Goal: Information Seeking & Learning: Learn about a topic

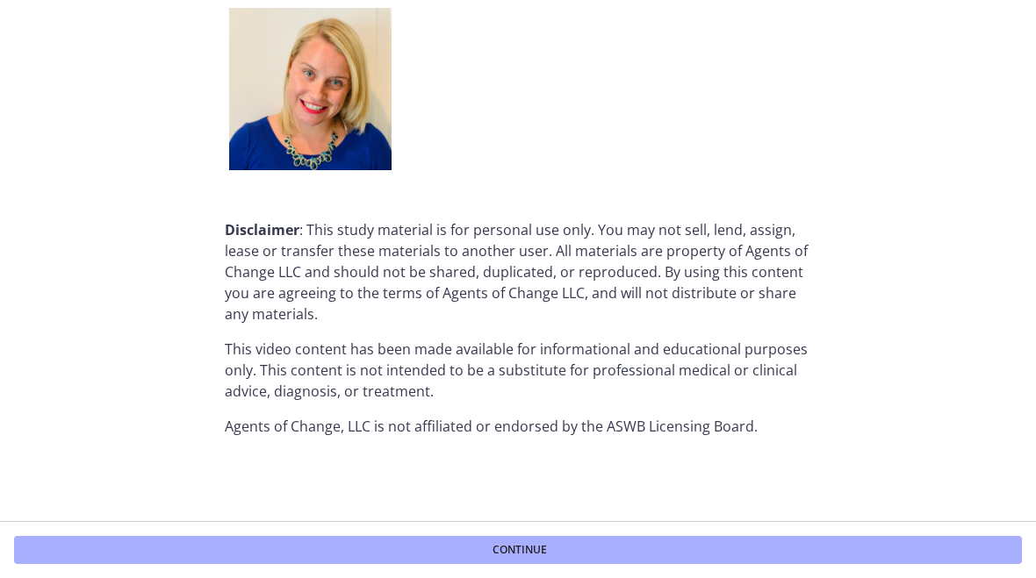
scroll to position [2215, 0]
click at [537, 550] on span "Continue" at bounding box center [519, 550] width 54 height 14
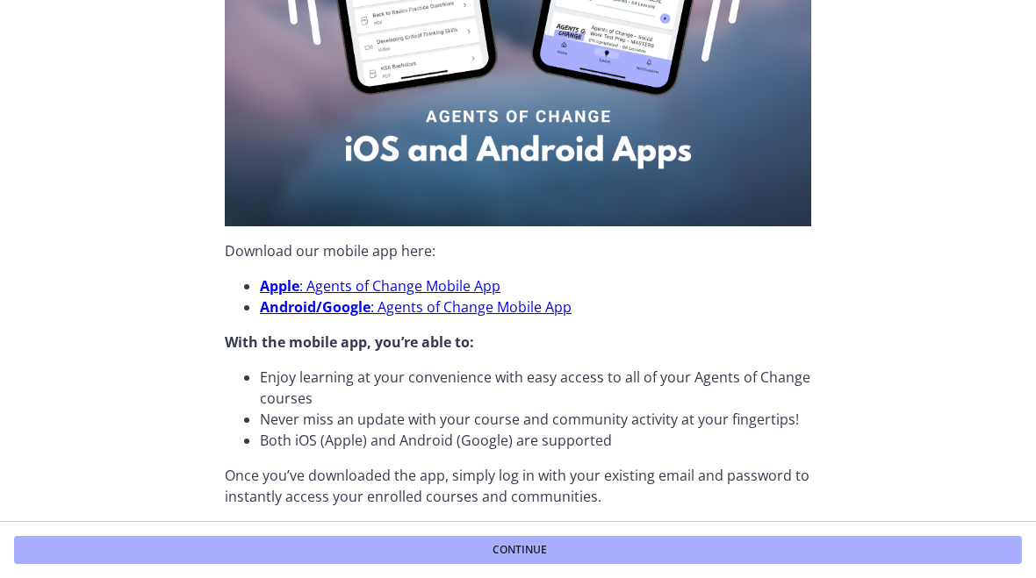
scroll to position [371, 0]
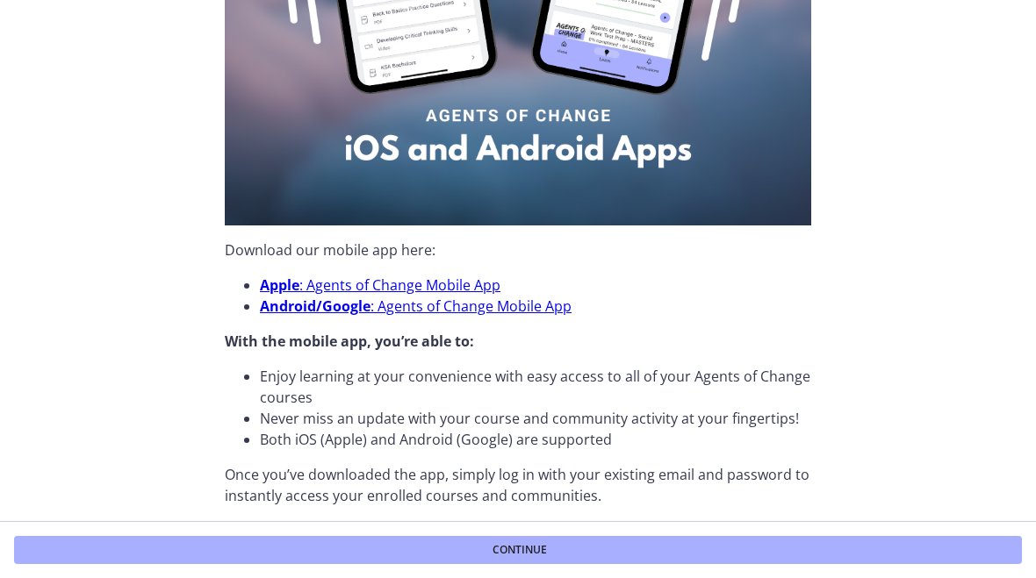
click at [276, 420] on li "Never miss an update with your course and community activity at your fingertips!" at bounding box center [535, 418] width 551 height 21
click at [118, 366] on section "Did you know that Agents of Change has a mobile app for both Apple and Android …" at bounding box center [518, 260] width 1036 height 521
click at [522, 546] on span "Continue" at bounding box center [519, 550] width 54 height 14
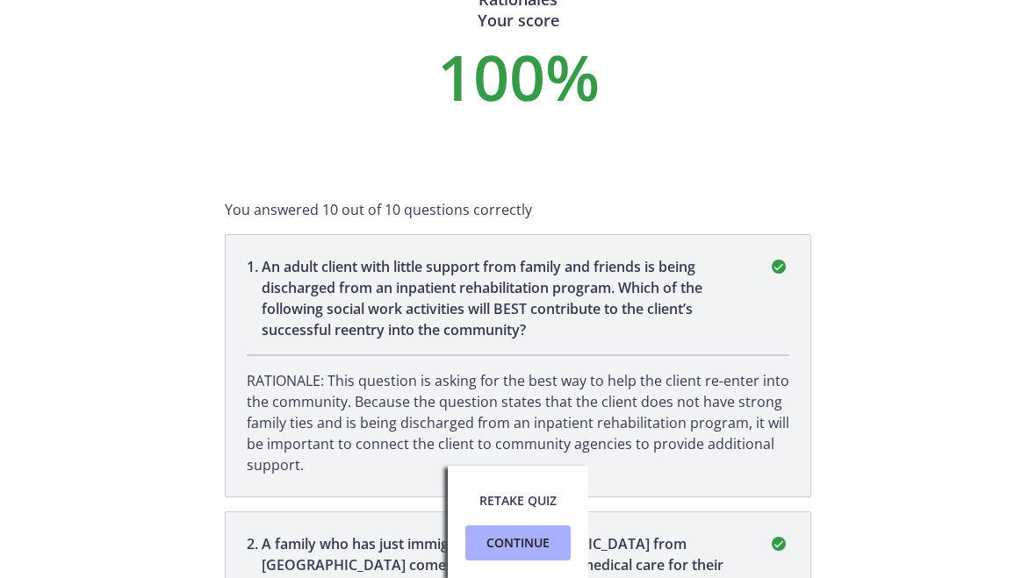
scroll to position [67, 0]
click at [499, 502] on span "Retake Quiz" at bounding box center [517, 501] width 77 height 21
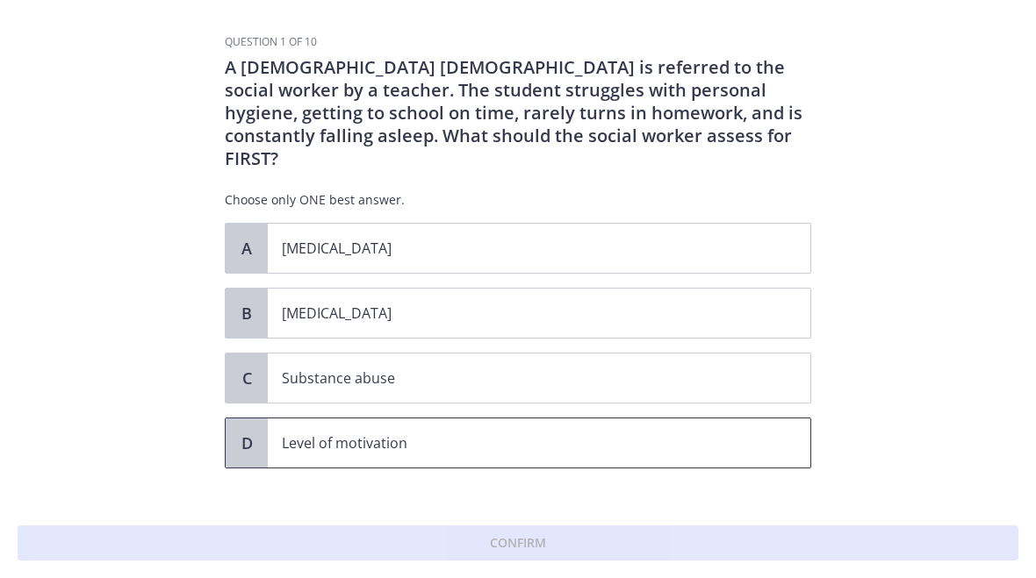
click at [334, 433] on p "Level of motivation" at bounding box center [521, 443] width 479 height 21
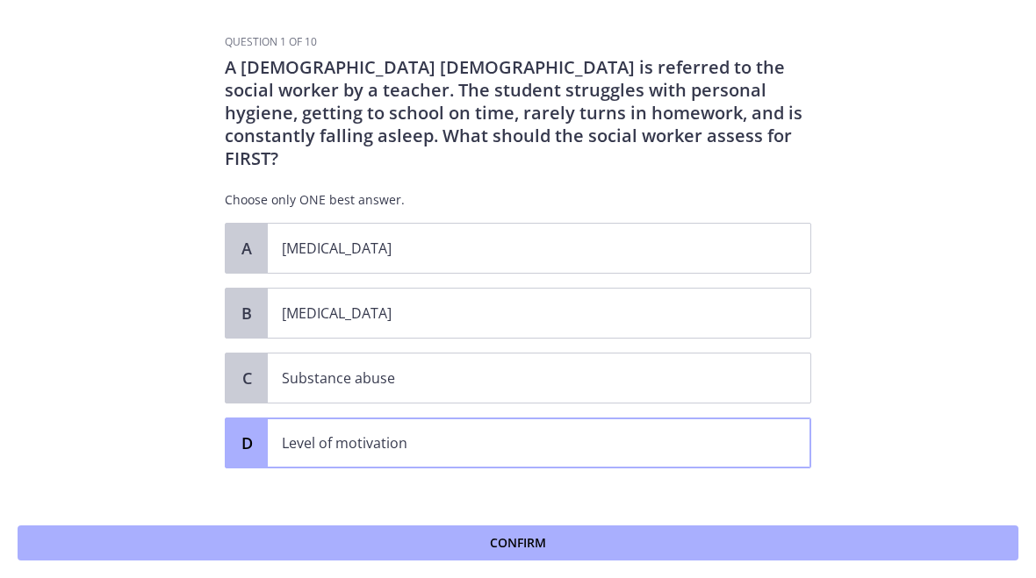
click at [522, 533] on span "Confirm" at bounding box center [518, 543] width 56 height 21
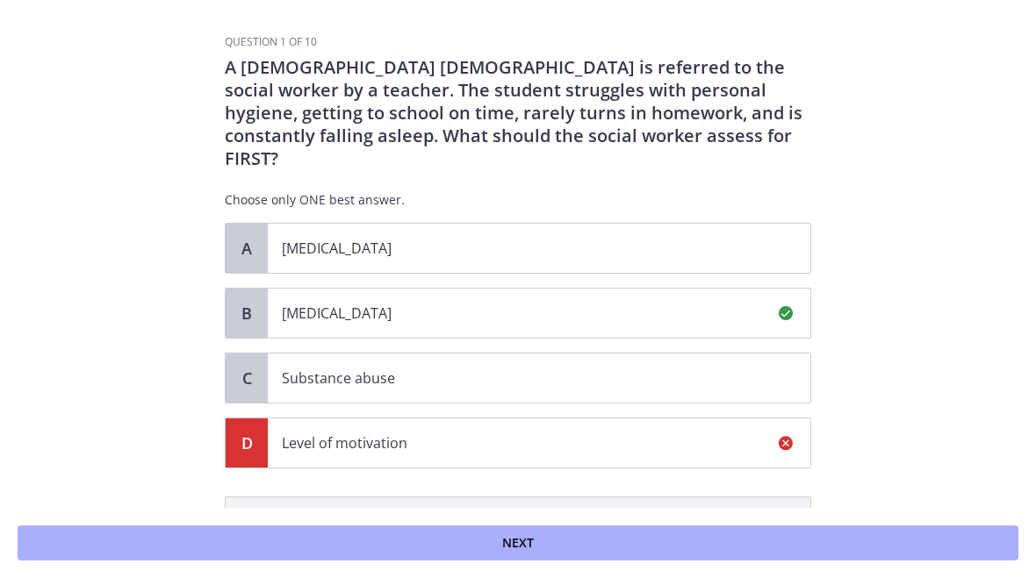
scroll to position [213, 0]
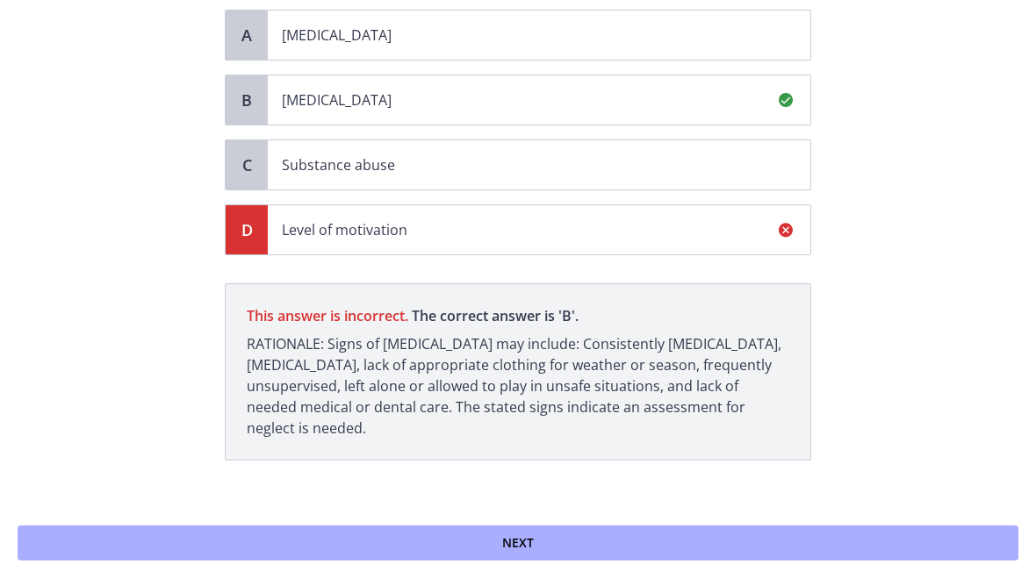
click at [528, 540] on span "Next" at bounding box center [518, 543] width 32 height 21
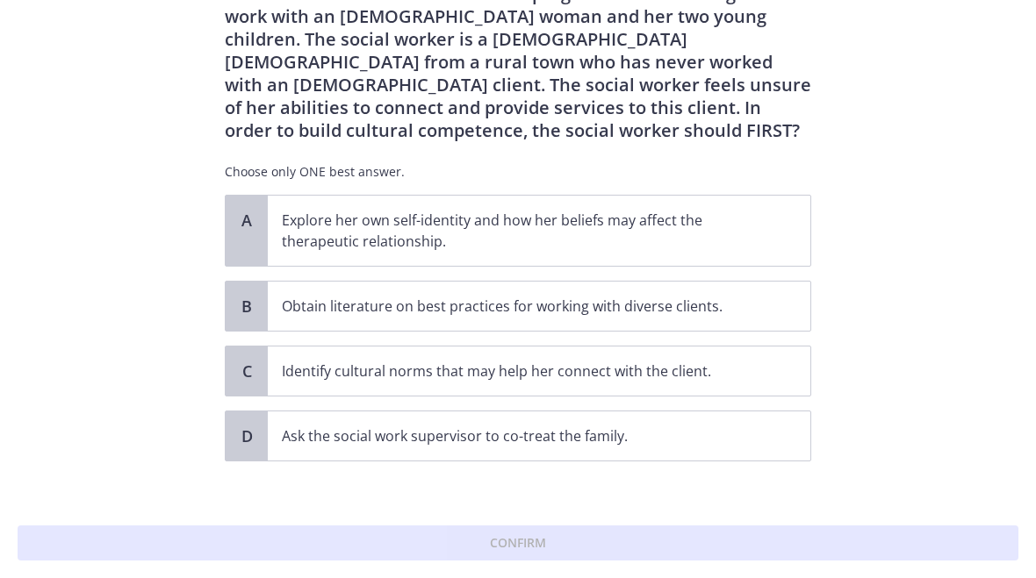
scroll to position [75, 0]
click at [418, 245] on p "Explore her own self-identity and how her beliefs may affect the therapeutic re…" at bounding box center [521, 230] width 479 height 42
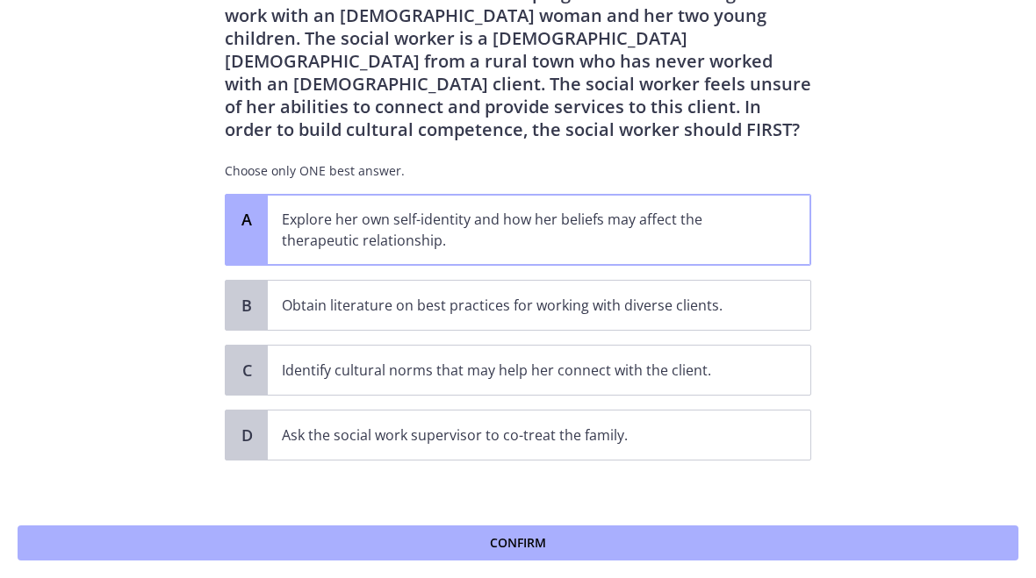
click at [505, 549] on span "Confirm" at bounding box center [518, 543] width 56 height 21
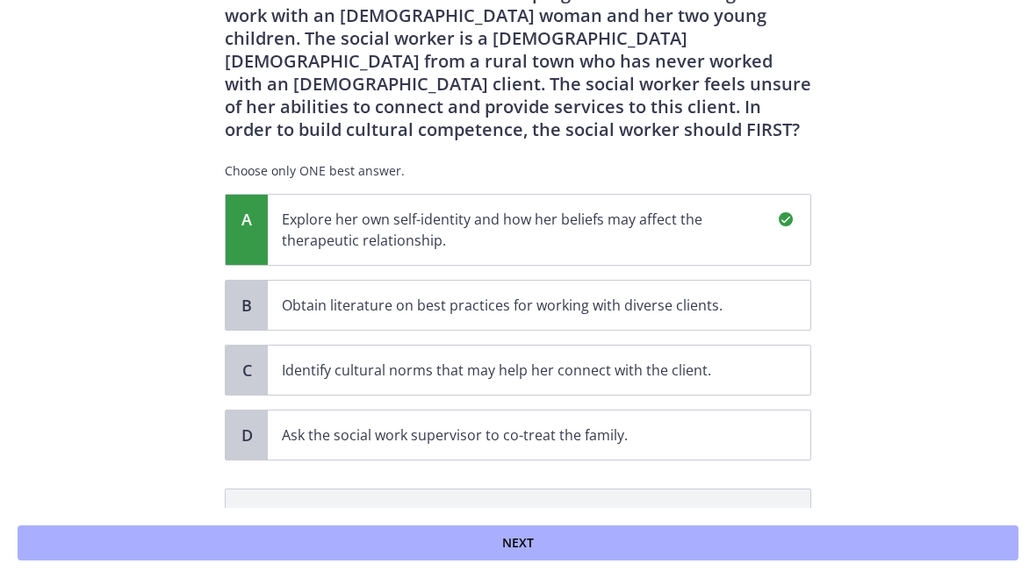
scroll to position [303, 0]
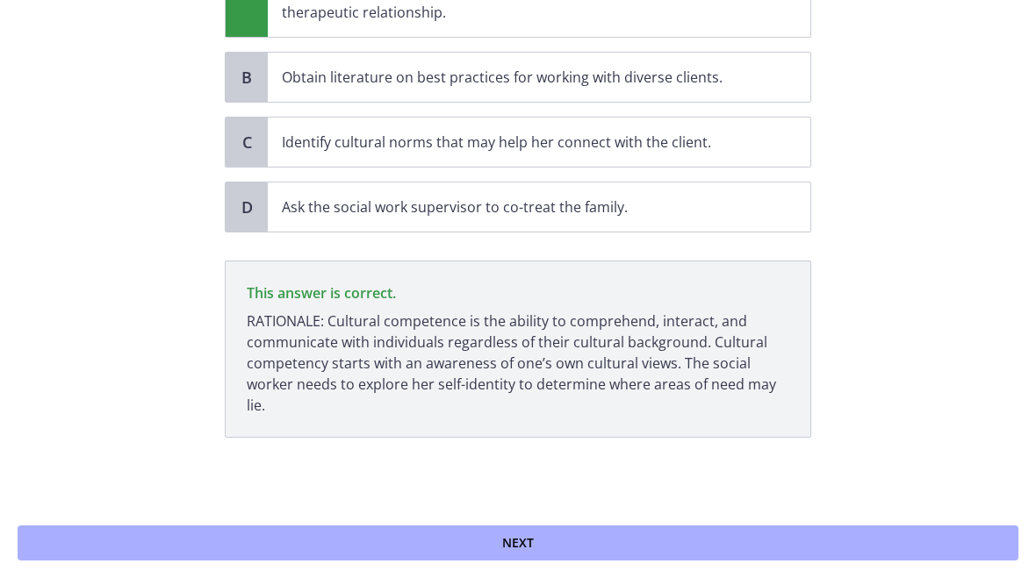
click at [526, 556] on button "Next" at bounding box center [518, 543] width 1001 height 35
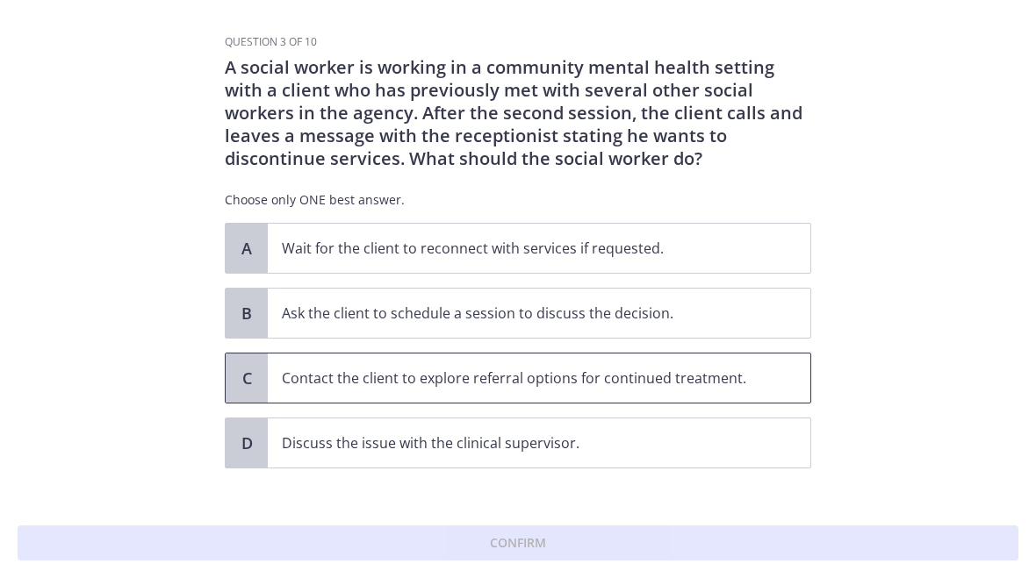
click at [374, 376] on p "Contact the client to explore referral options for continued treatment." at bounding box center [521, 378] width 479 height 21
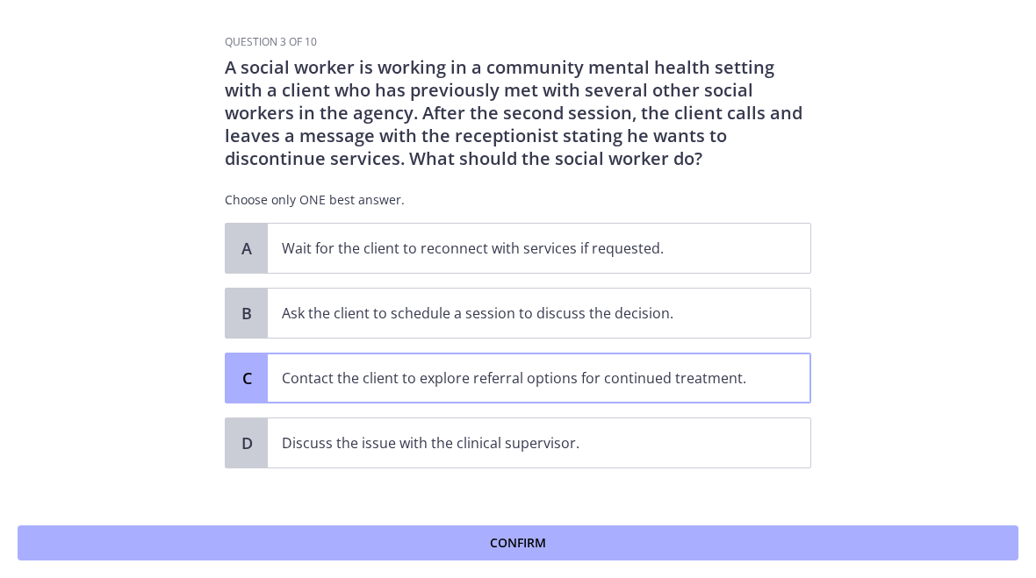
click at [535, 530] on button "Confirm" at bounding box center [518, 543] width 1001 height 35
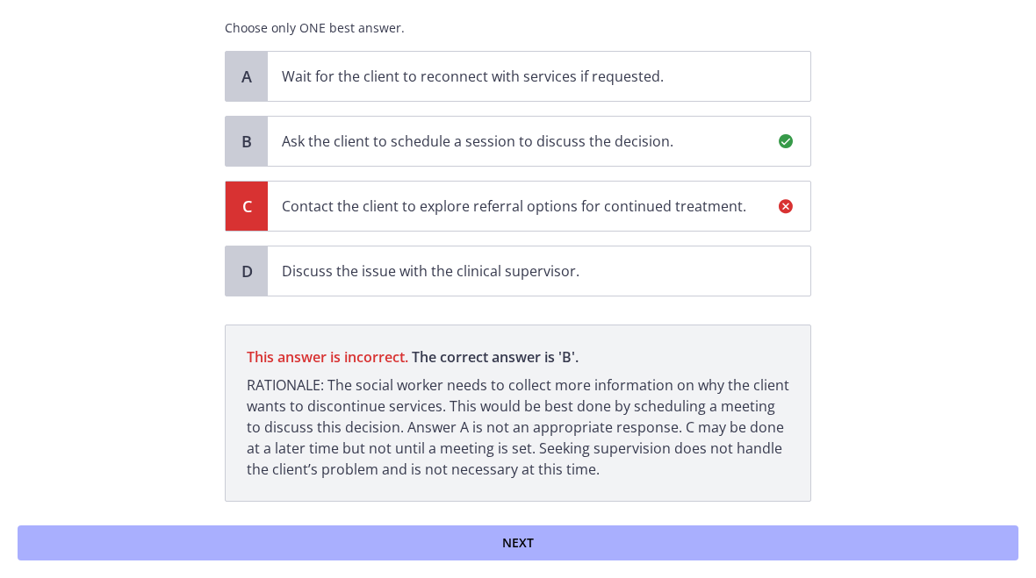
scroll to position [155, 0]
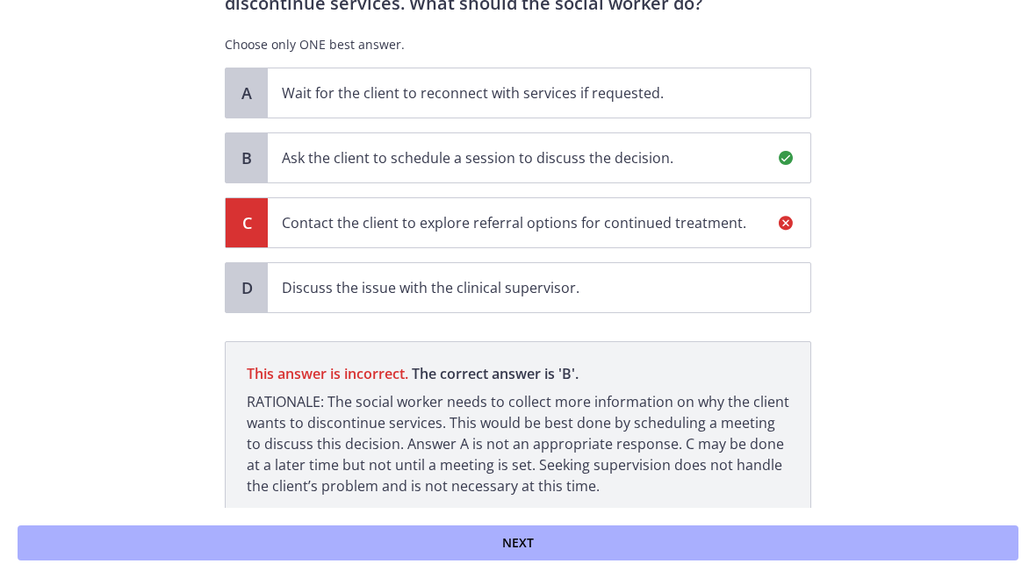
click at [518, 535] on span "Next" at bounding box center [518, 543] width 32 height 21
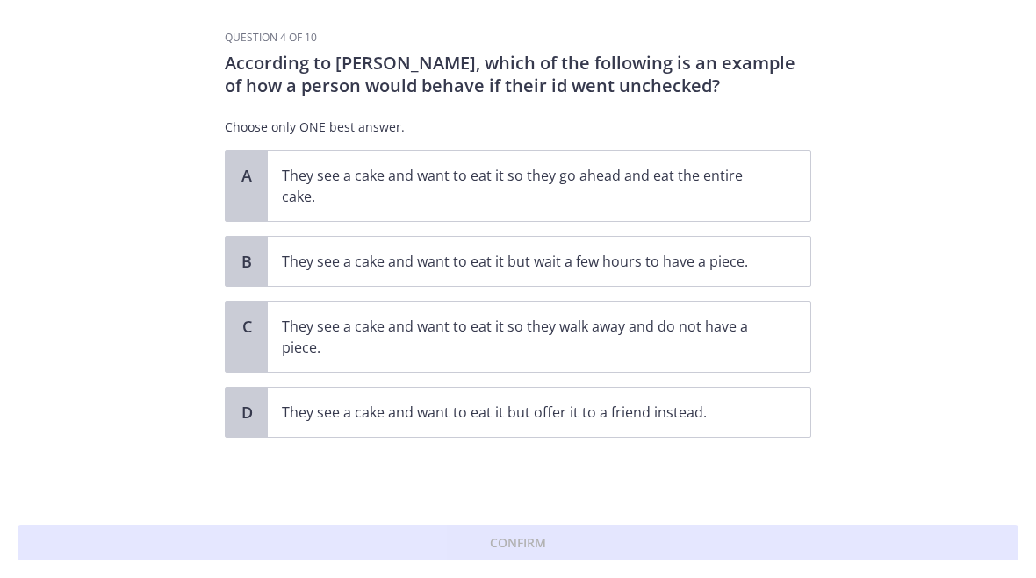
scroll to position [0, 0]
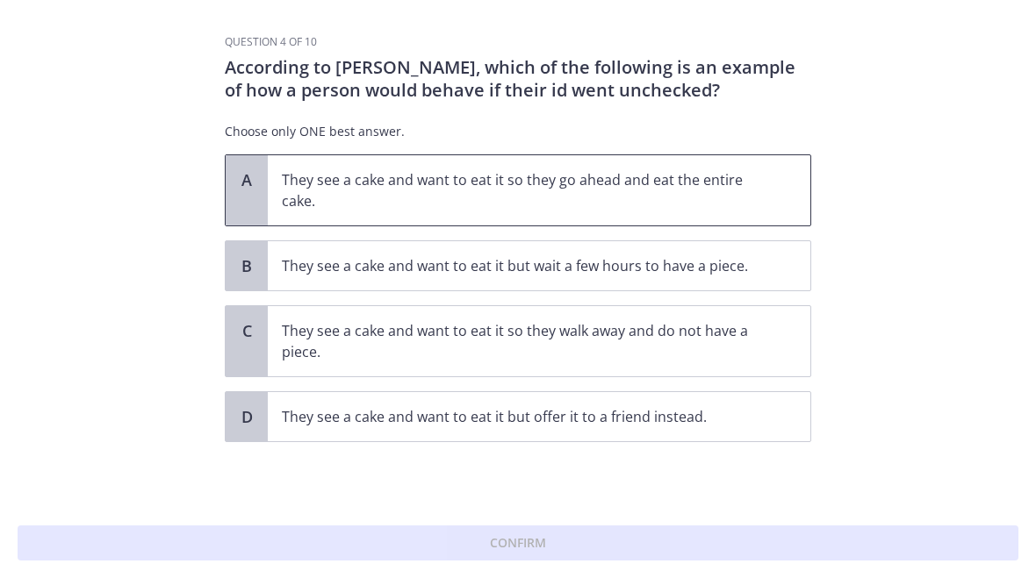
click at [429, 197] on p "They see a cake and want to eat it so they go ahead and eat the entire cake." at bounding box center [521, 190] width 479 height 42
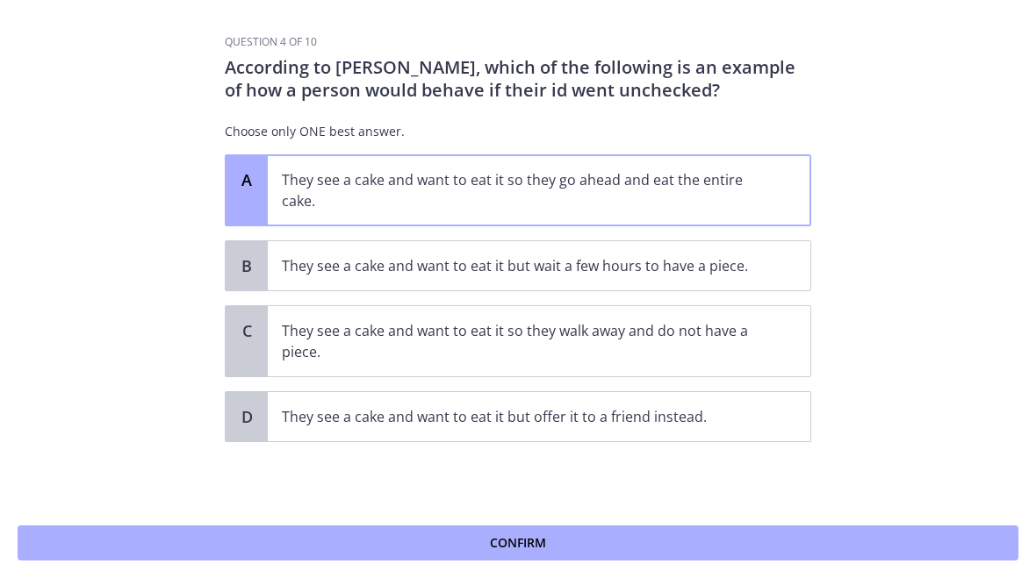
click at [533, 552] on span "Confirm" at bounding box center [518, 543] width 56 height 21
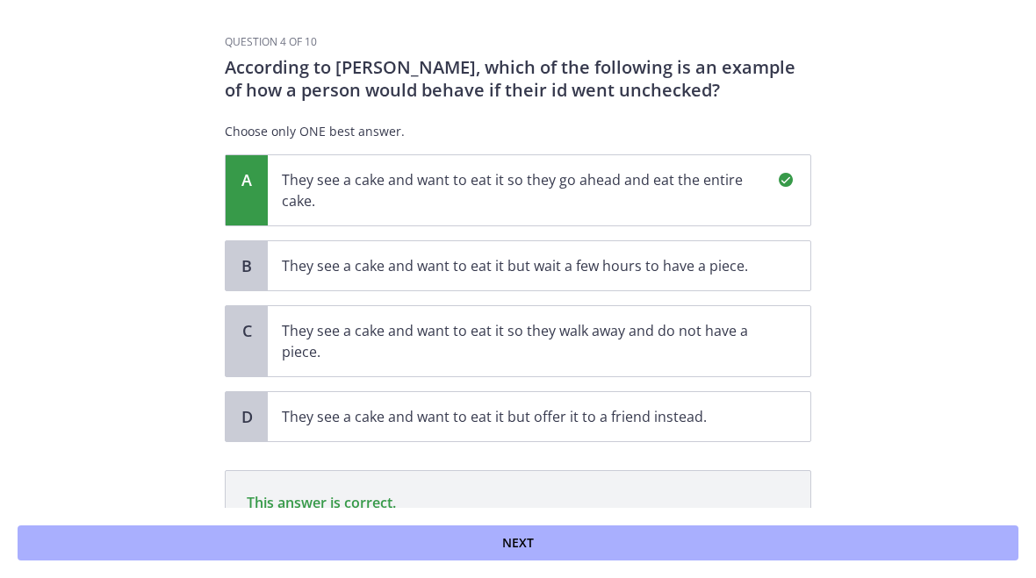
scroll to position [189, 0]
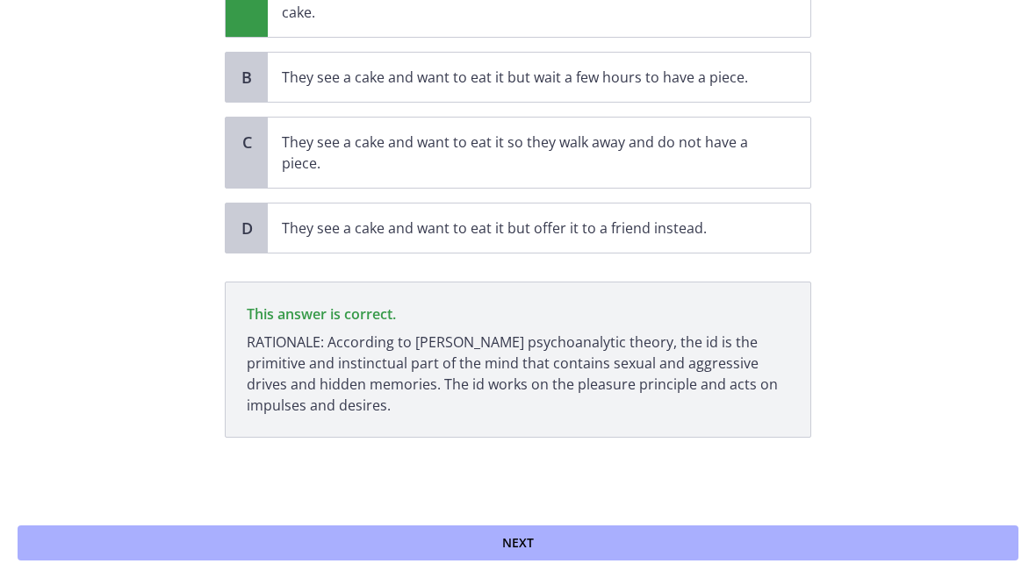
click at [522, 537] on span "Next" at bounding box center [518, 543] width 32 height 21
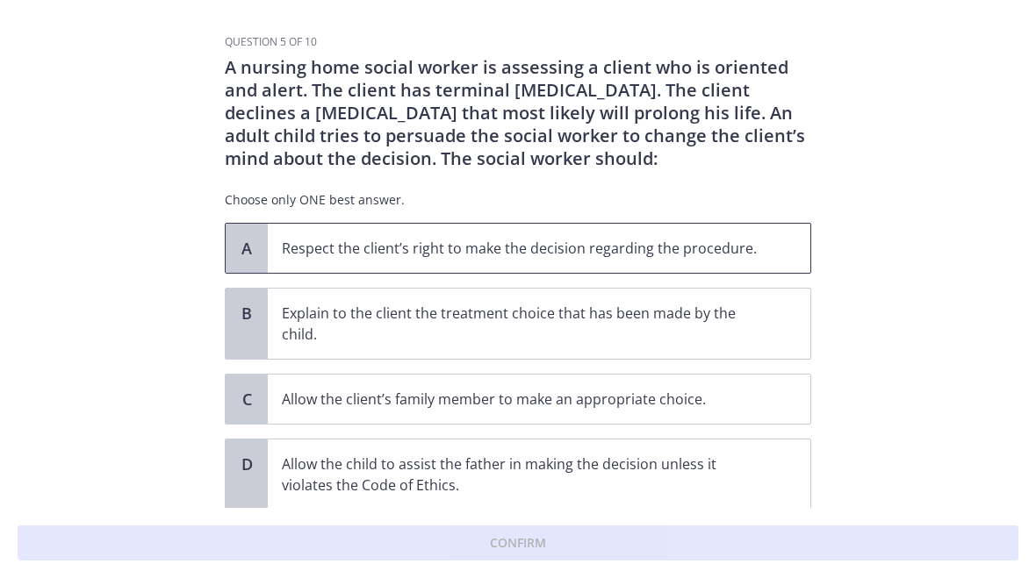
click at [746, 248] on p "Respect the client’s right to make the decision regarding the procedure." at bounding box center [521, 248] width 479 height 21
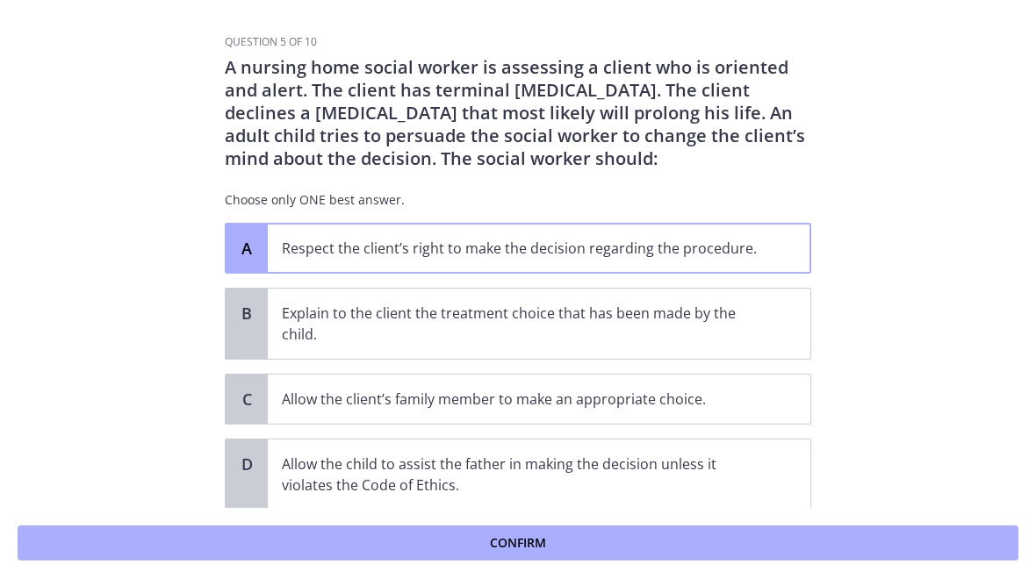
click at [506, 545] on span "Confirm" at bounding box center [518, 543] width 56 height 21
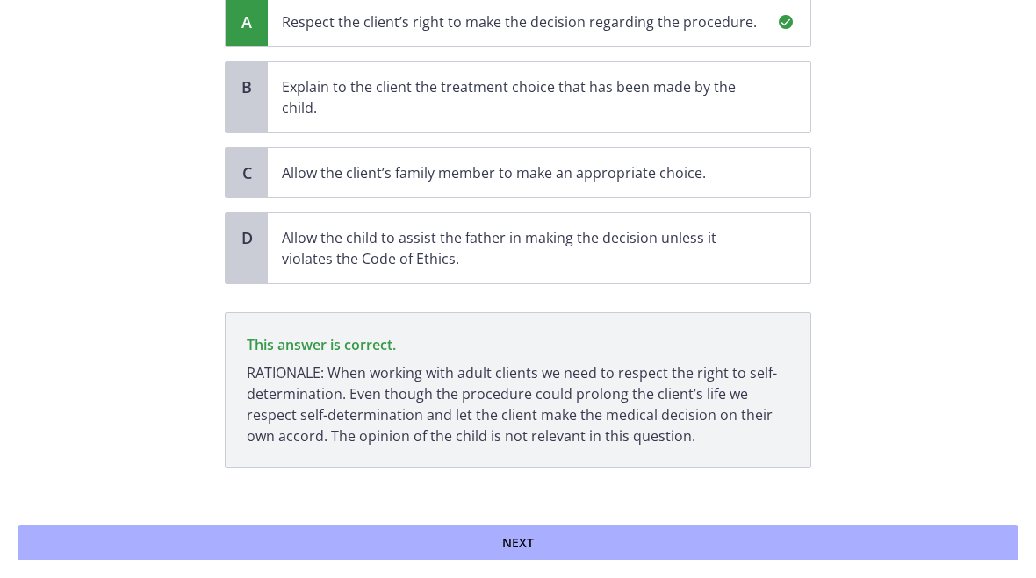
scroll to position [257, 0]
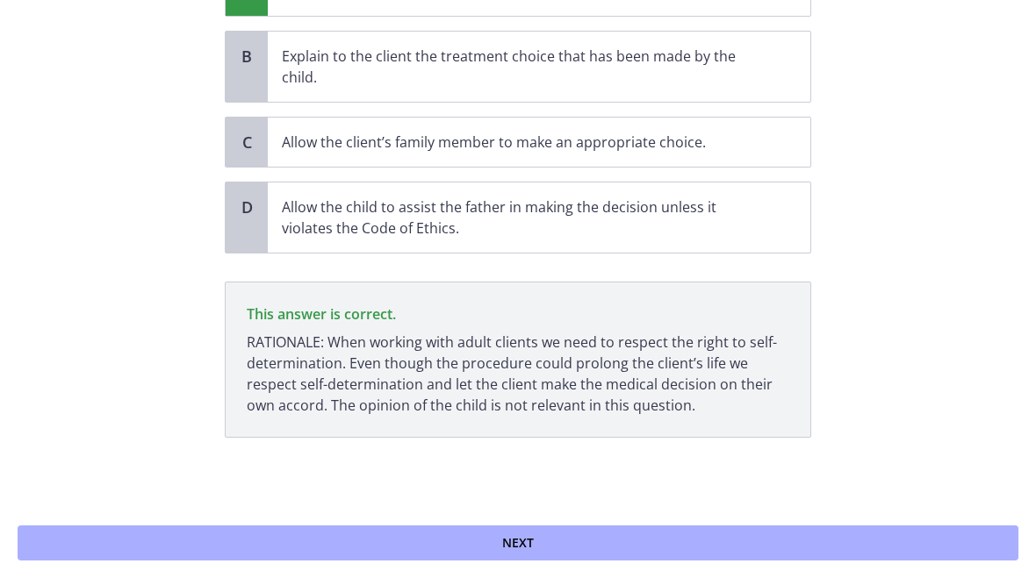
click at [526, 535] on span "Next" at bounding box center [518, 543] width 32 height 21
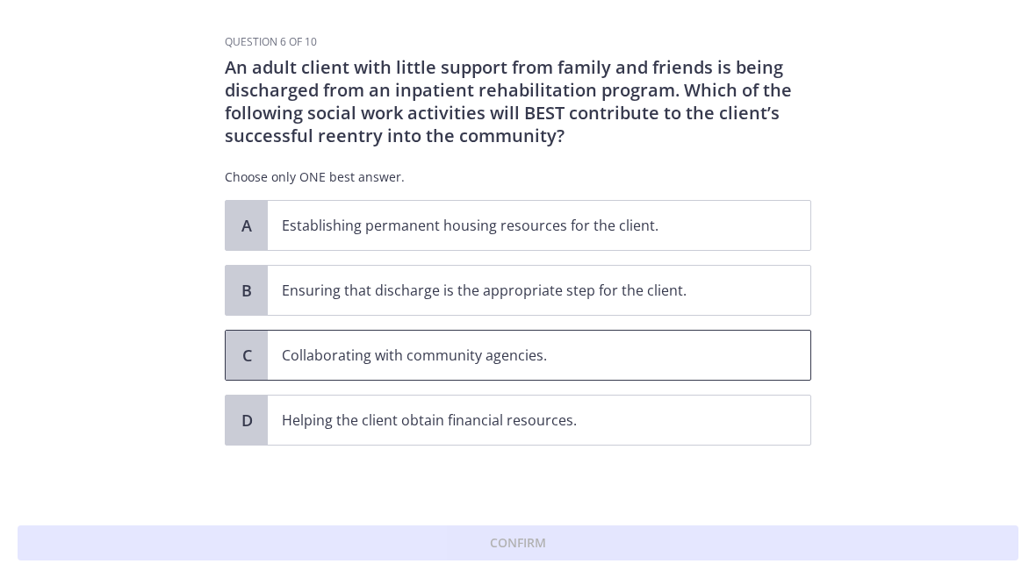
click at [626, 350] on p "Collaborating with community agencies." at bounding box center [521, 355] width 479 height 21
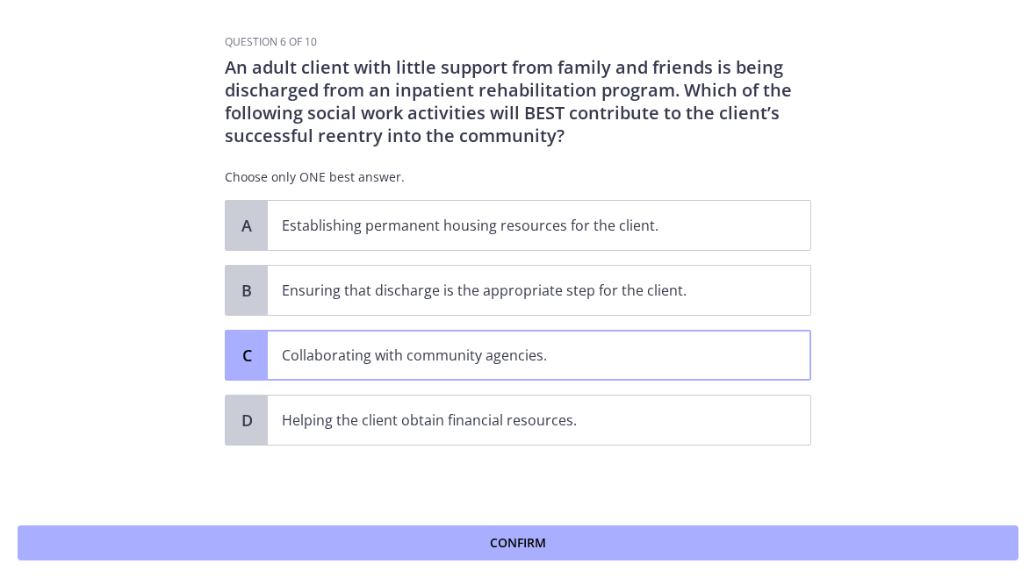
click at [540, 542] on span "Confirm" at bounding box center [518, 543] width 56 height 21
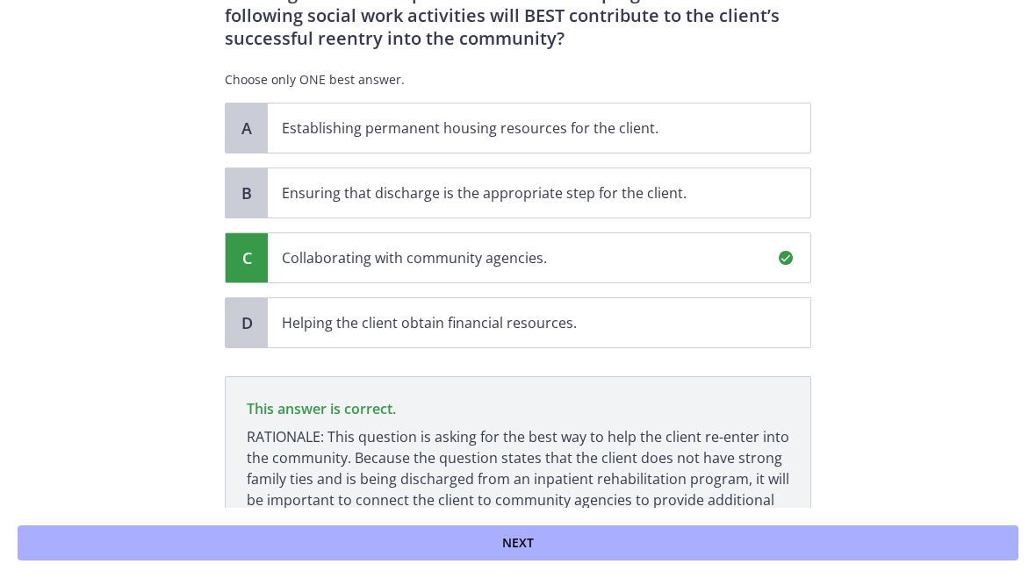
scroll to position [213, 0]
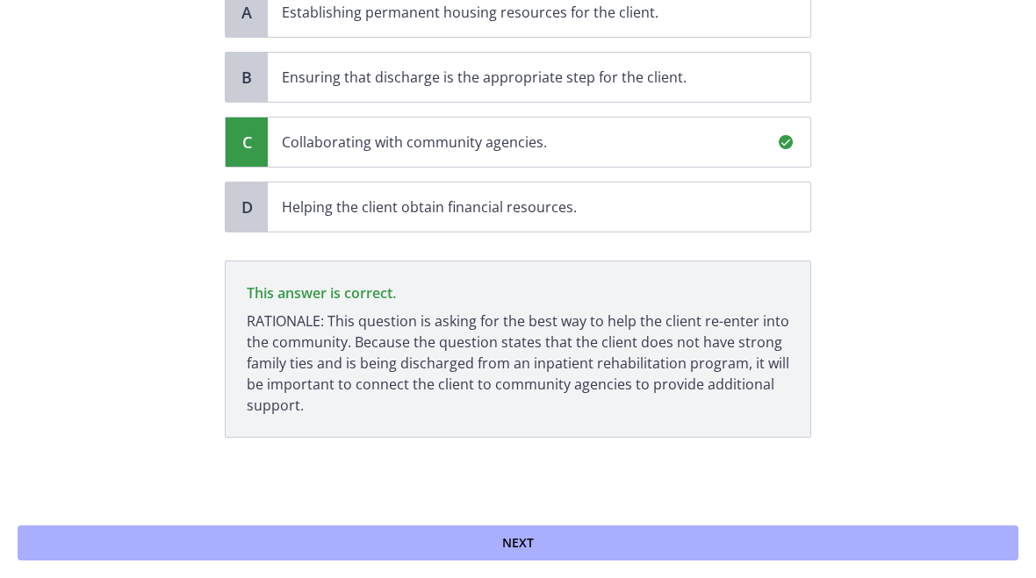
click at [516, 536] on span "Next" at bounding box center [518, 543] width 32 height 21
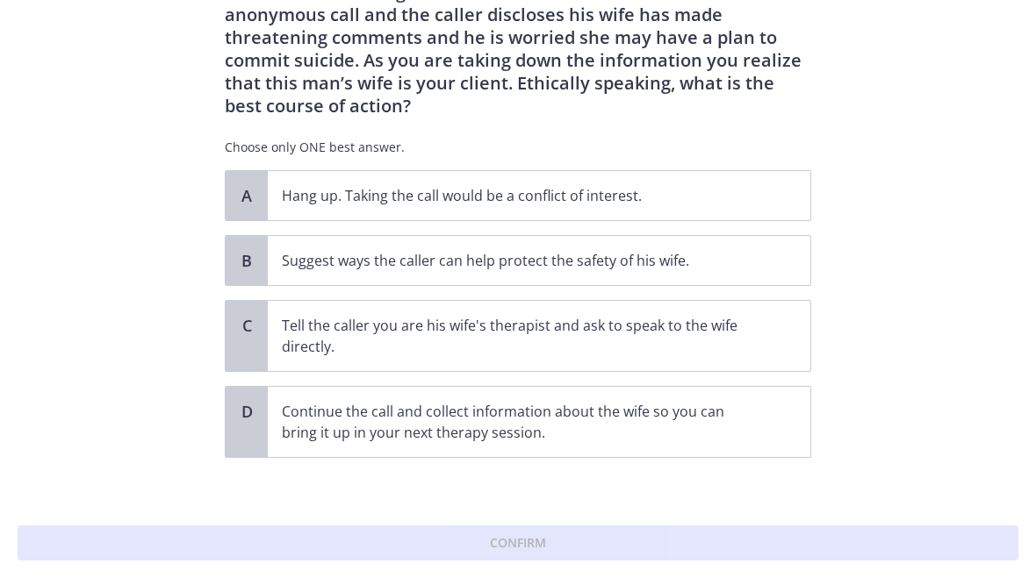
scroll to position [95, 0]
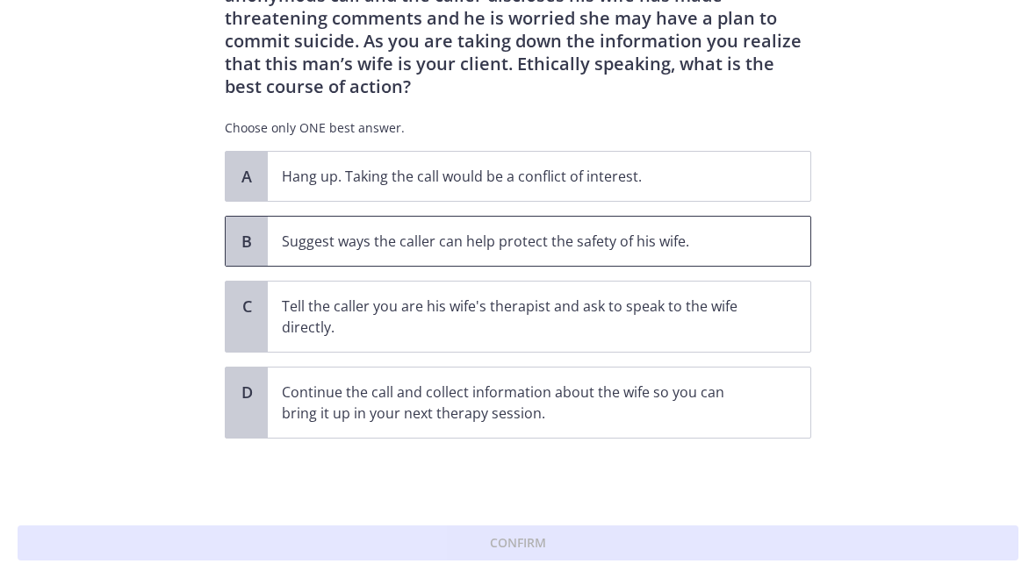
click at [672, 242] on p "Suggest ways the caller can help protect the safety of his wife." at bounding box center [521, 241] width 479 height 21
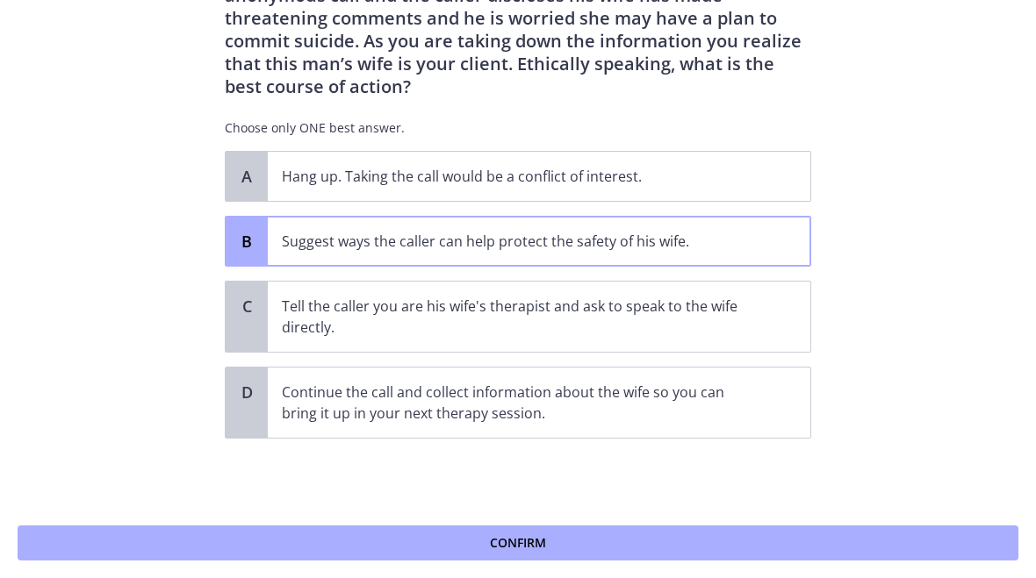
click at [505, 541] on span "Confirm" at bounding box center [518, 543] width 56 height 21
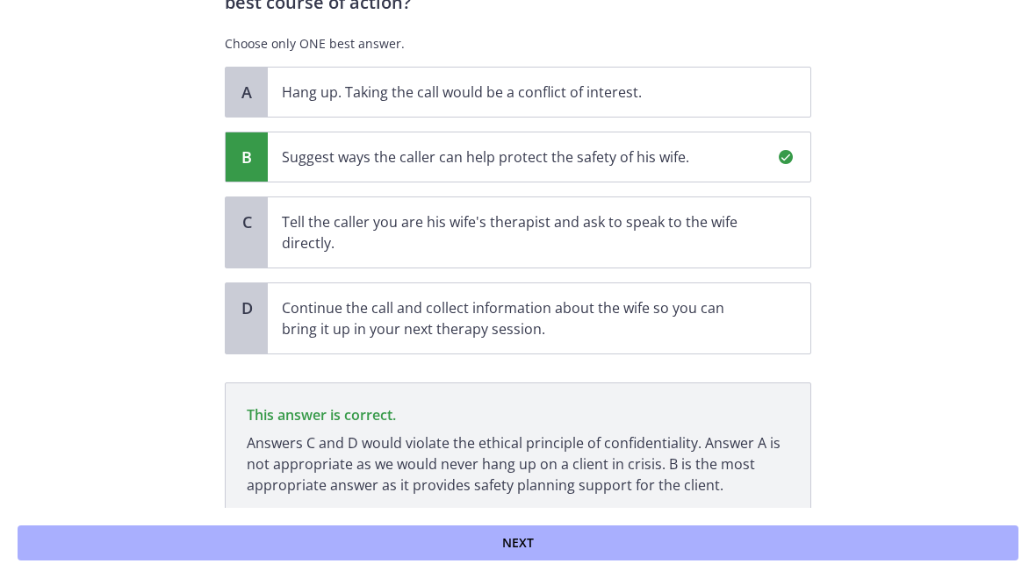
scroll to position [174, 0]
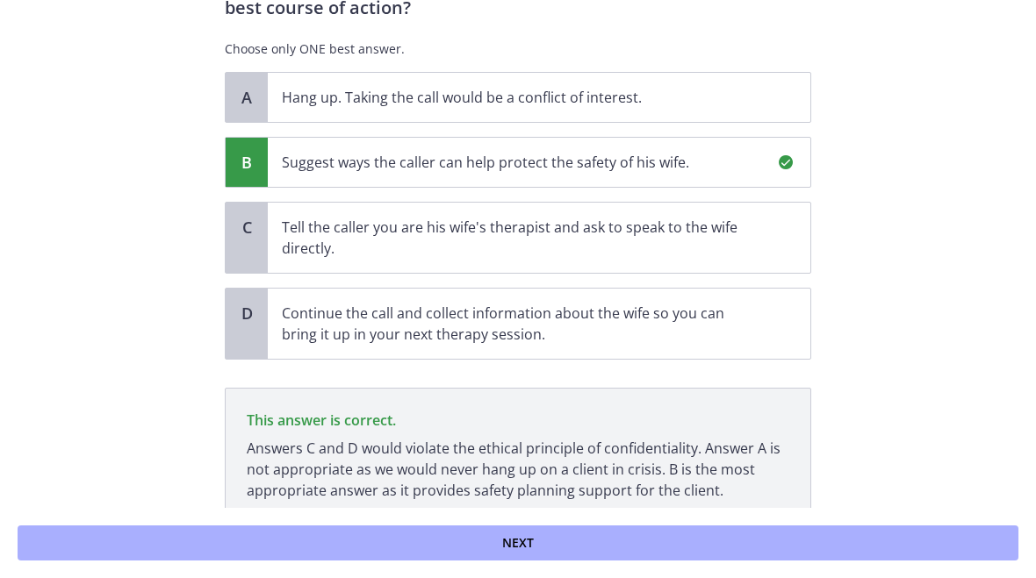
click at [501, 552] on button "Next" at bounding box center [518, 543] width 1001 height 35
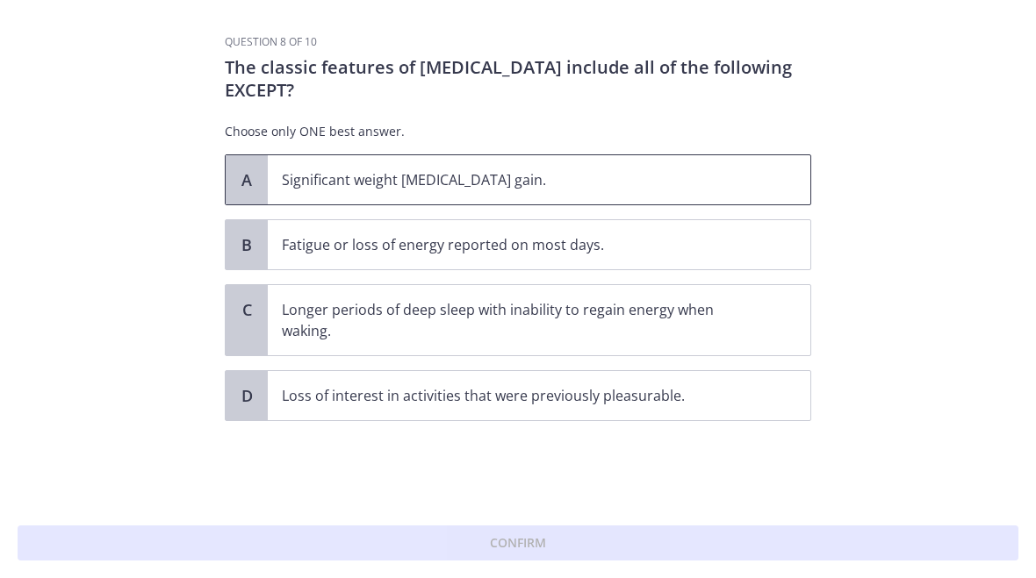
click at [619, 179] on p "Significant weight loss or weight gain." at bounding box center [521, 179] width 479 height 21
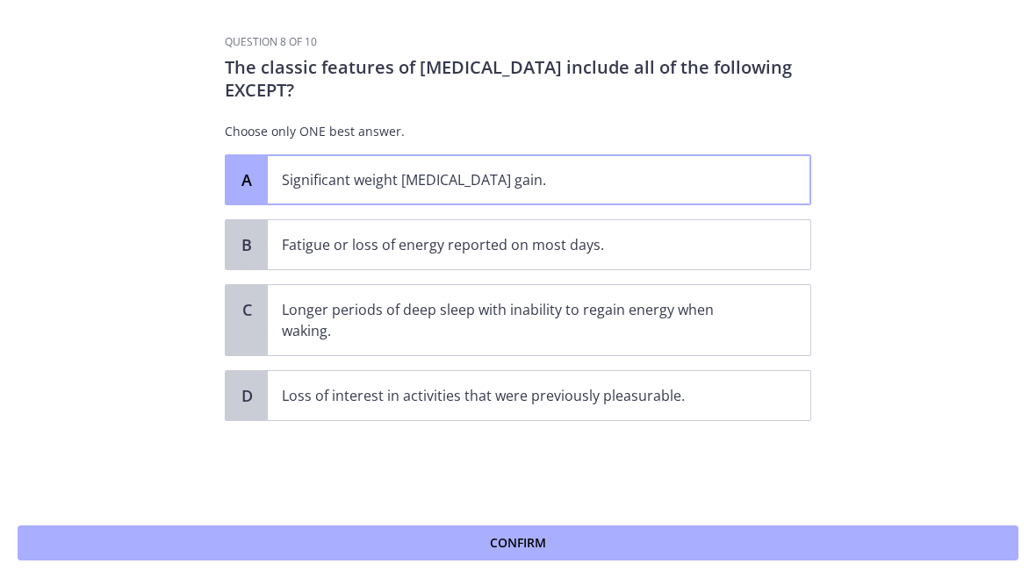
click at [563, 540] on button "Confirm" at bounding box center [518, 543] width 1001 height 35
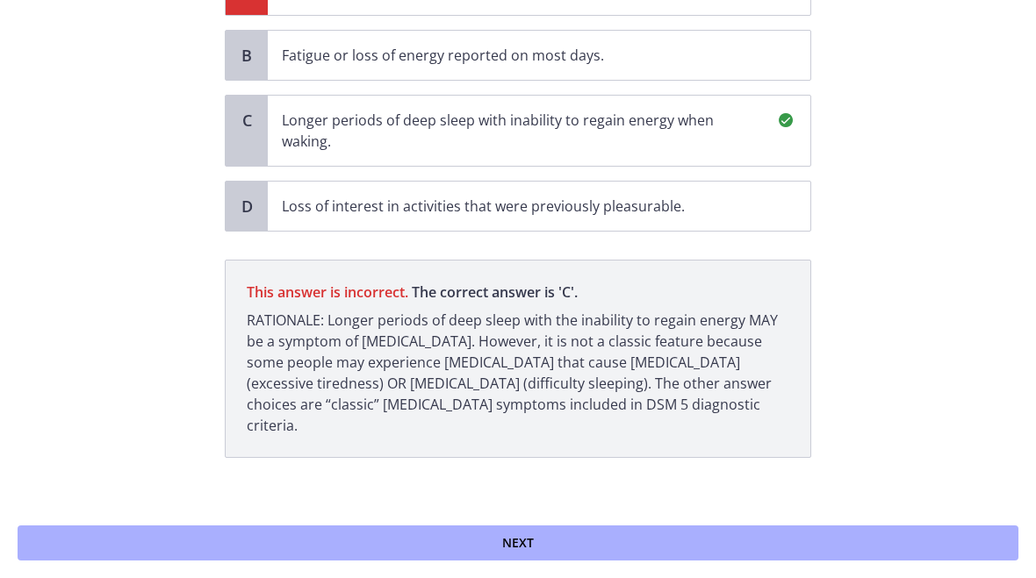
scroll to position [189, 0]
click at [519, 538] on span "Next" at bounding box center [518, 543] width 32 height 21
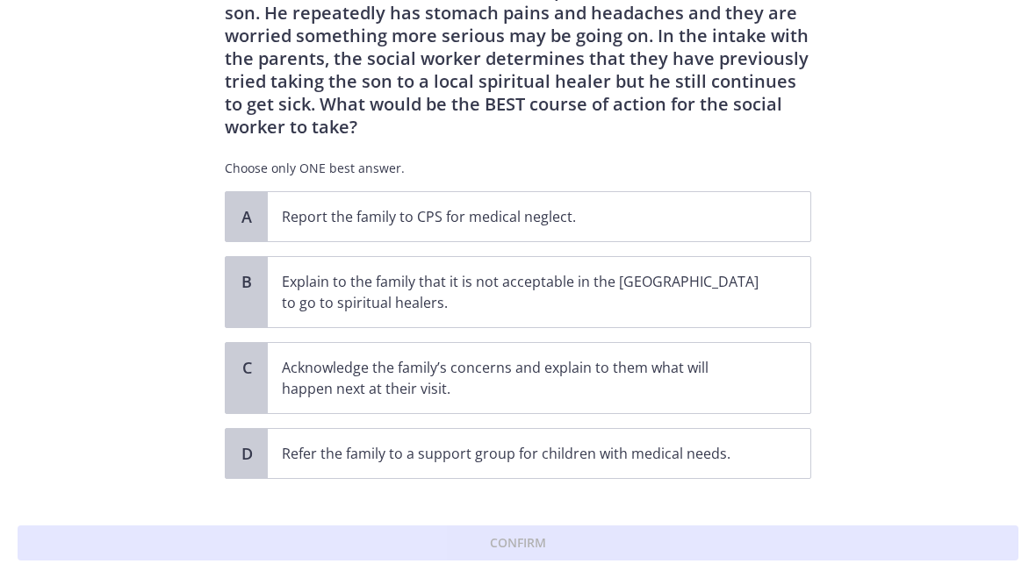
scroll to position [102, 0]
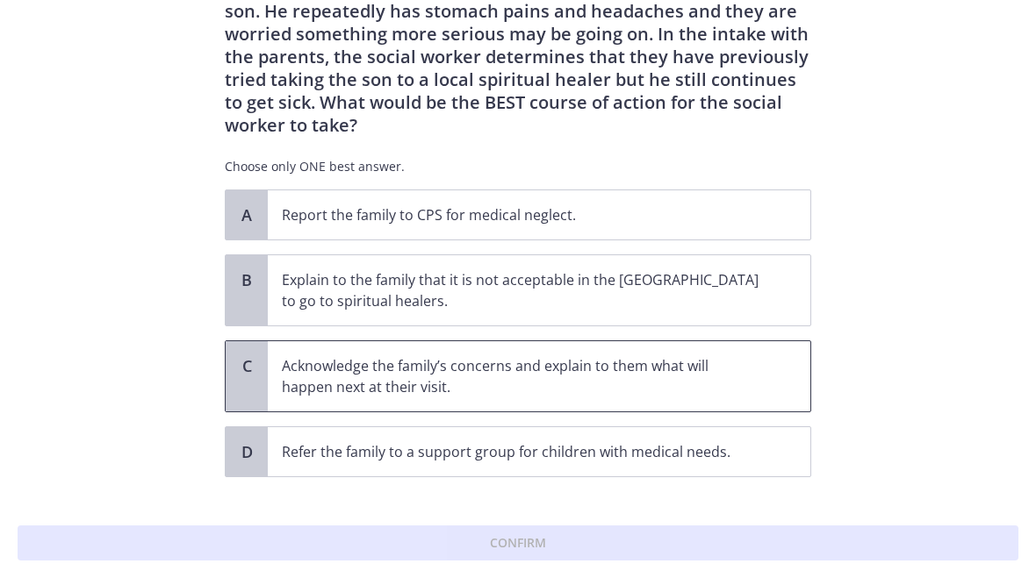
click at [479, 355] on p "Acknowledge the family’s concerns and explain to them what will happen next at …" at bounding box center [521, 376] width 479 height 42
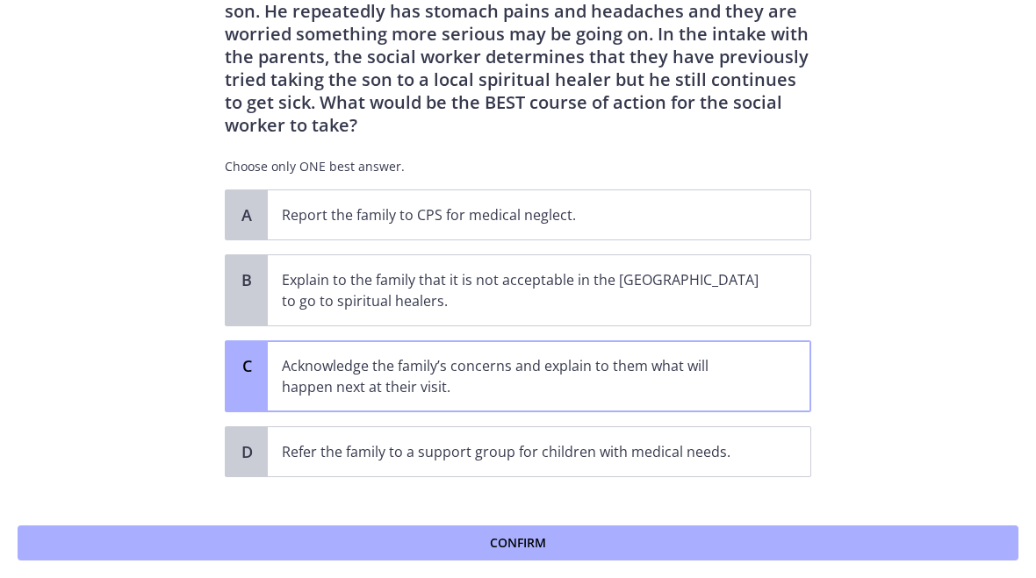
click at [600, 550] on button "Confirm" at bounding box center [518, 543] width 1001 height 35
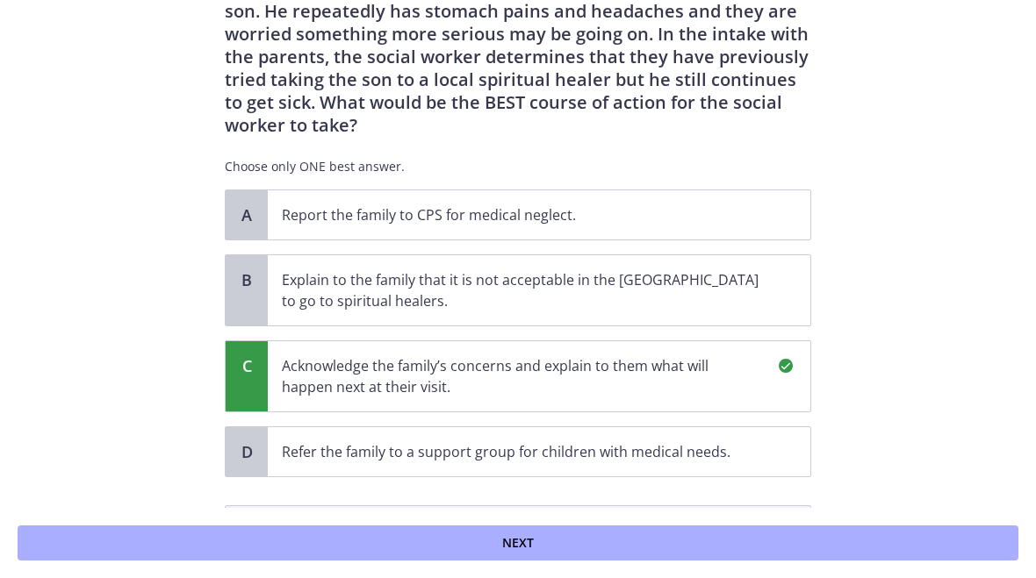
scroll to position [324, 0]
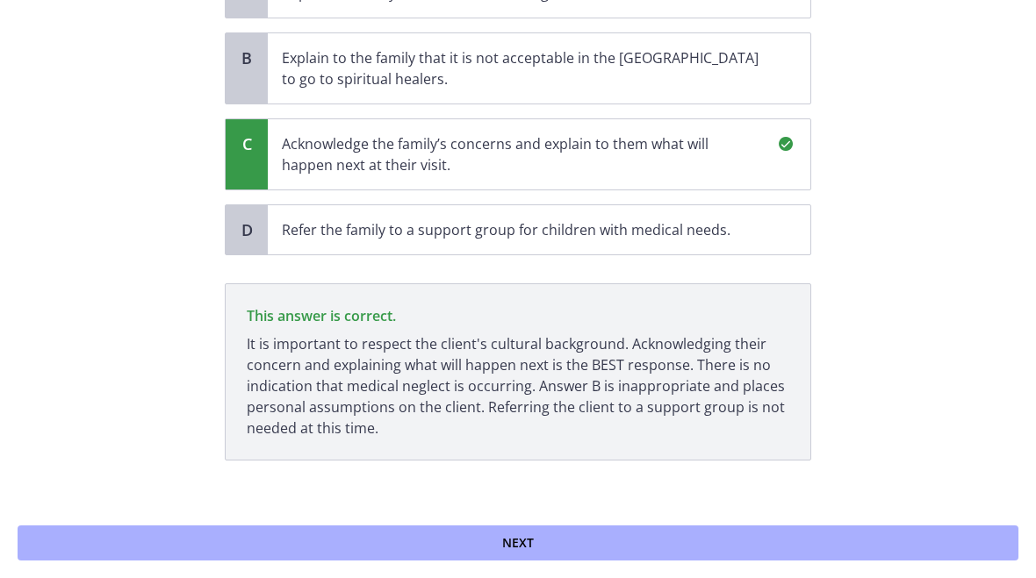
click at [637, 550] on button "Next" at bounding box center [518, 543] width 1001 height 35
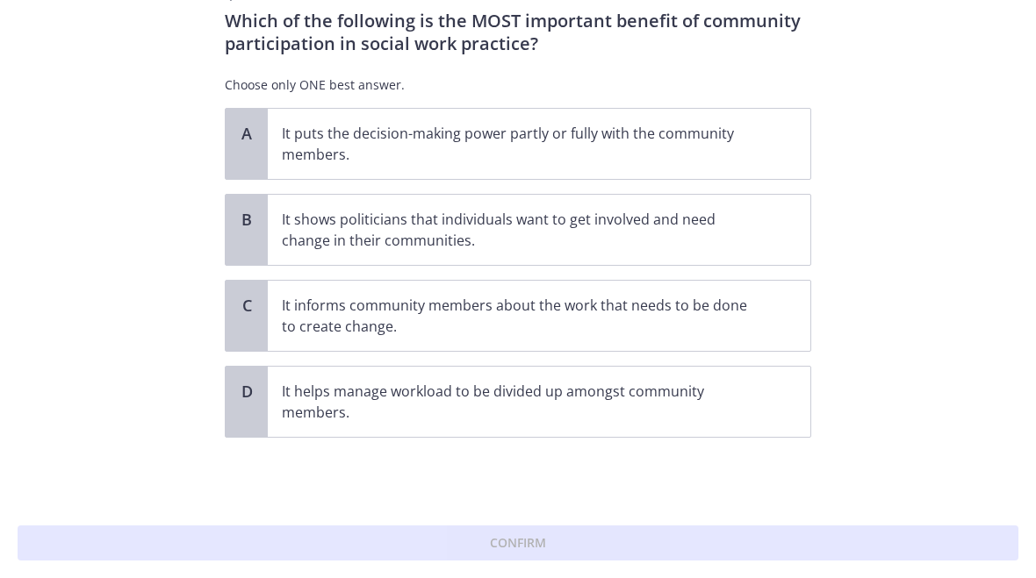
scroll to position [0, 0]
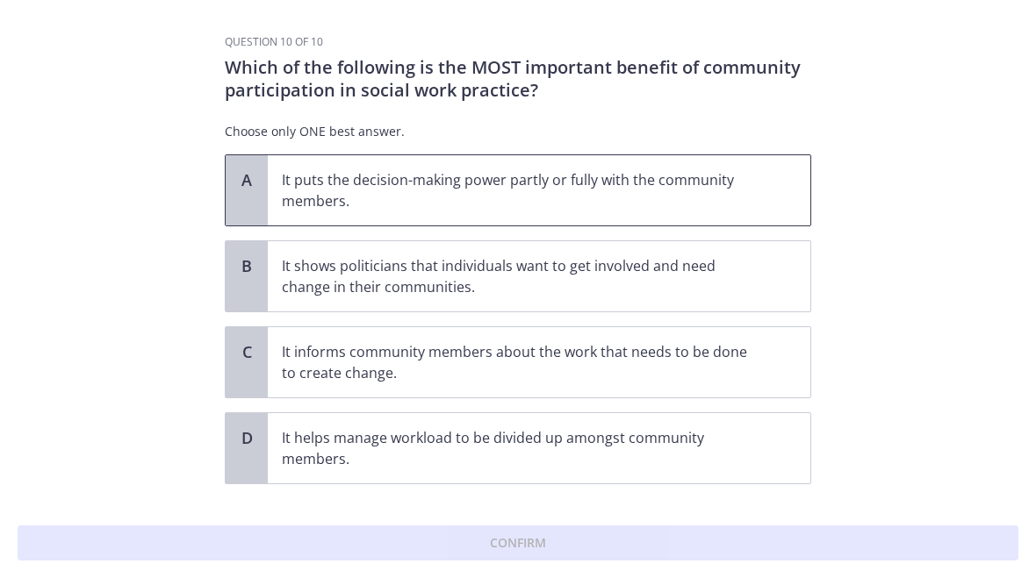
click at [585, 179] on p "It puts the decision-making power partly or fully with the community members." at bounding box center [521, 190] width 479 height 42
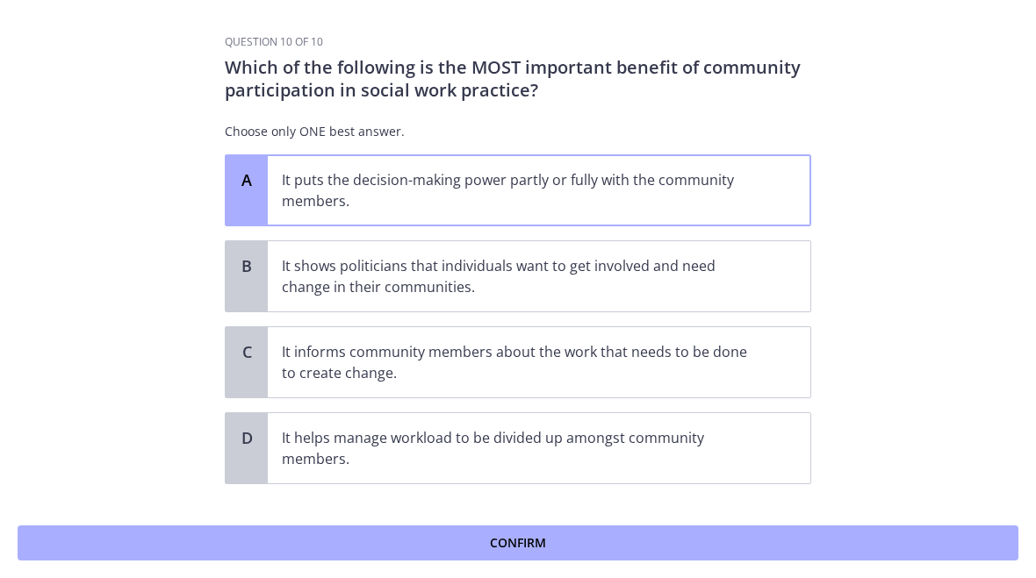
click at [671, 539] on button "Confirm" at bounding box center [518, 543] width 1001 height 35
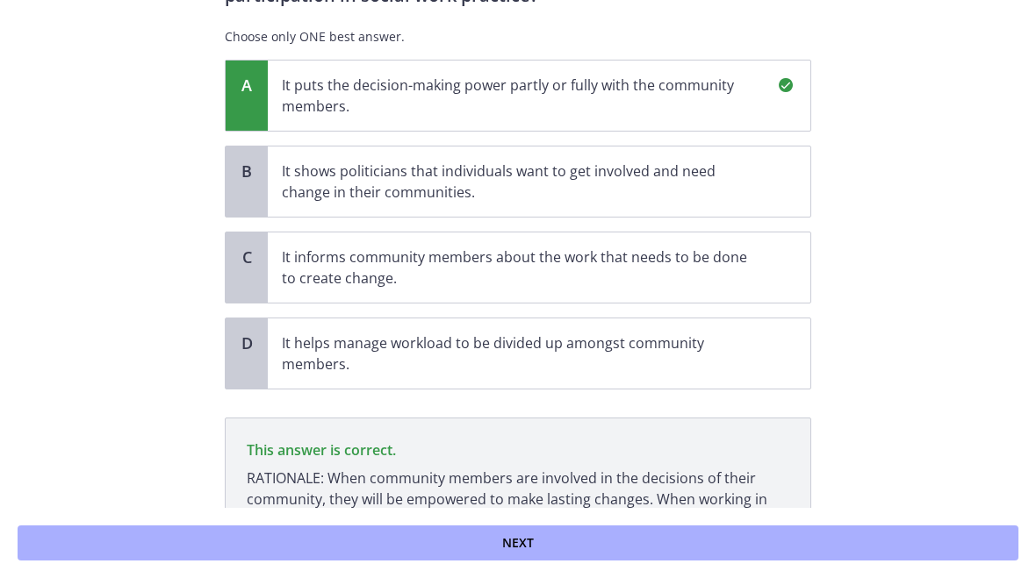
scroll to position [231, 0]
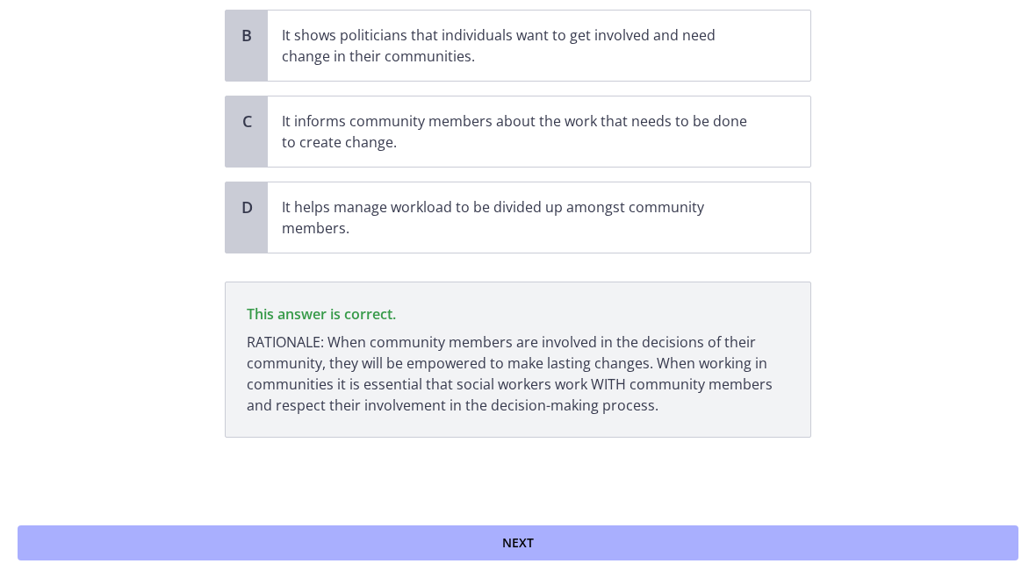
click at [574, 541] on button "Next" at bounding box center [518, 543] width 1001 height 35
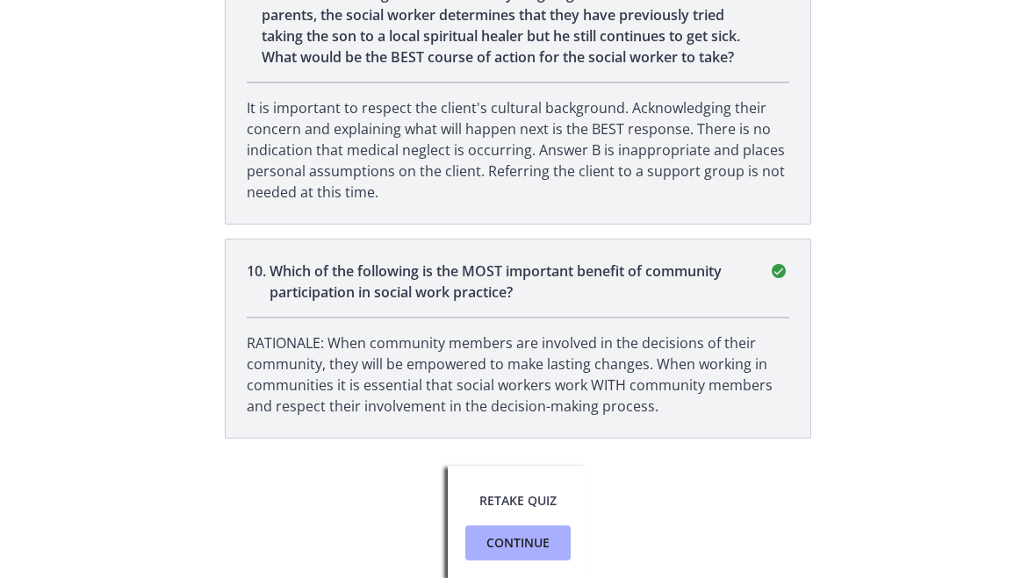
scroll to position [2601, 0]
click at [499, 536] on span "Continue" at bounding box center [517, 543] width 63 height 21
